Goal: Information Seeking & Learning: Learn about a topic

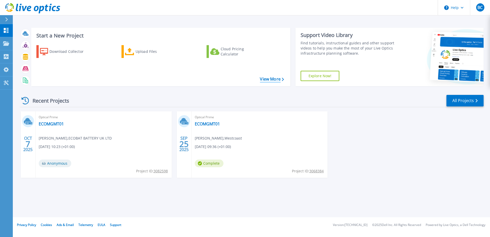
click at [263, 80] on link "View More" at bounding box center [272, 79] width 24 height 5
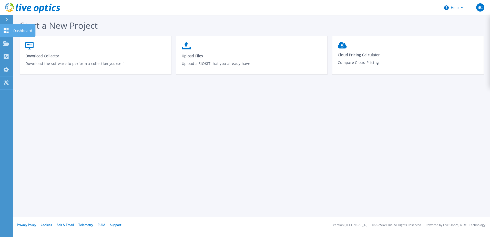
click at [9, 30] on link "Dashboard Dashboard" at bounding box center [6, 30] width 13 height 13
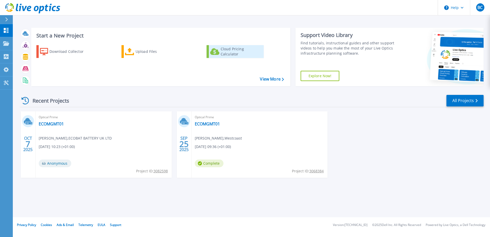
click at [224, 48] on div "Cloud Pricing Calculator" at bounding box center [241, 51] width 41 height 10
click at [47, 123] on link "ECOMGMT01" at bounding box center [51, 123] width 25 height 5
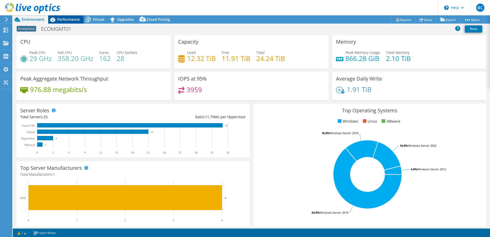
click at [60, 19] on span "Performance" at bounding box center [68, 19] width 23 height 5
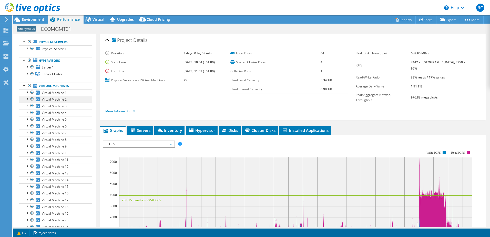
scroll to position [79, 0]
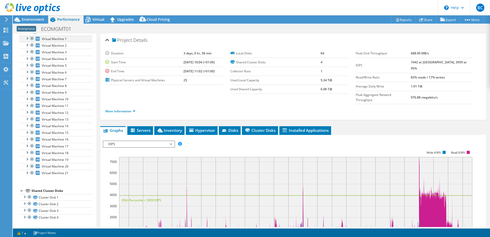
click at [28, 38] on div at bounding box center [26, 37] width 5 height 5
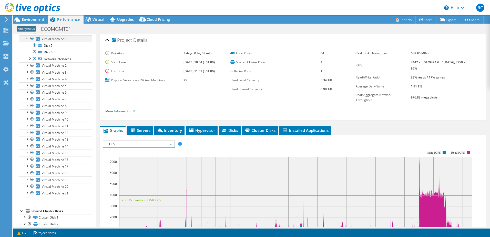
click at [28, 38] on div at bounding box center [26, 37] width 5 height 5
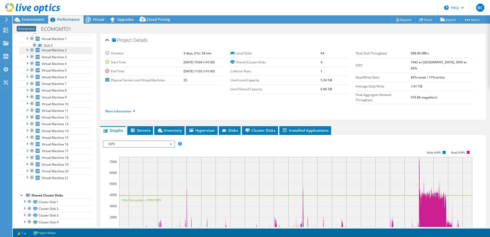
scroll to position [3, 0]
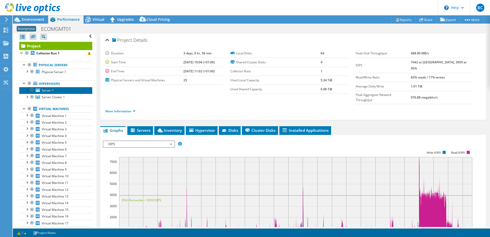
click at [47, 88] on span "Server 1" at bounding box center [48, 90] width 12 height 4
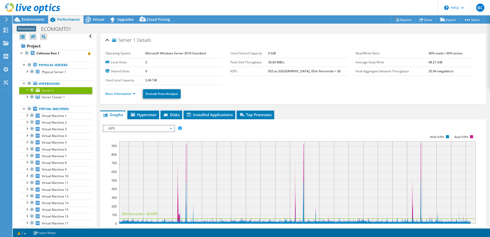
click at [26, 88] on div at bounding box center [26, 89] width 5 height 5
click at [24, 83] on div at bounding box center [24, 82] width 5 height 5
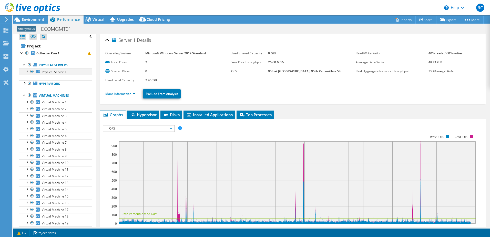
click at [30, 70] on div at bounding box center [31, 71] width 5 height 6
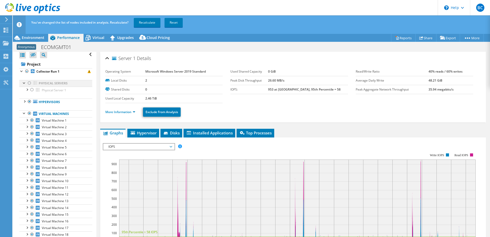
click at [28, 85] on div at bounding box center [29, 83] width 5 height 6
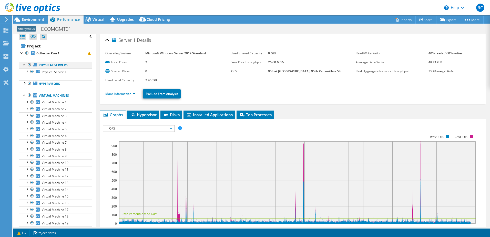
click at [29, 65] on div at bounding box center [29, 65] width 5 height 6
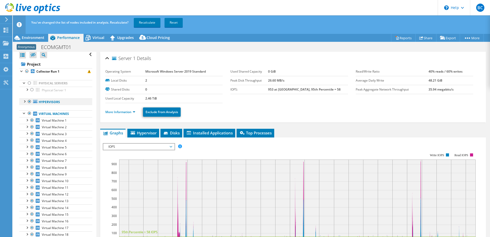
click at [29, 101] on div at bounding box center [29, 101] width 5 height 6
click at [58, 114] on link "Virtual Machines" at bounding box center [55, 113] width 73 height 7
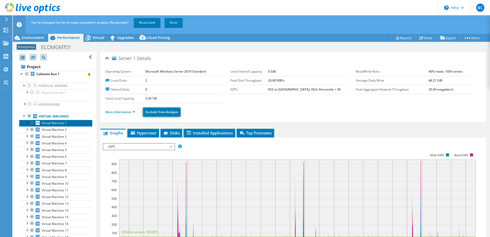
click at [47, 124] on span "Virtual Machine 1" at bounding box center [54, 123] width 25 height 4
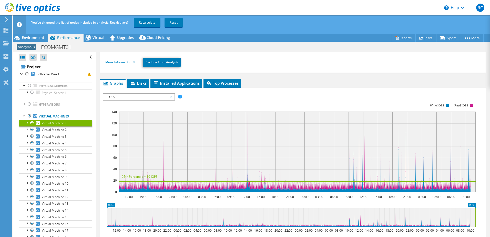
scroll to position [51, 0]
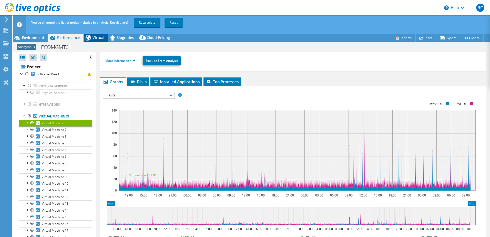
click at [98, 36] on span "Virtual" at bounding box center [99, 37] width 12 height 5
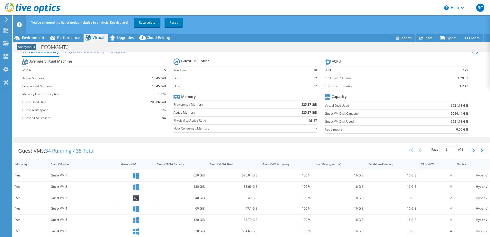
scroll to position [0, 0]
